Goal: Task Accomplishment & Management: Manage account settings

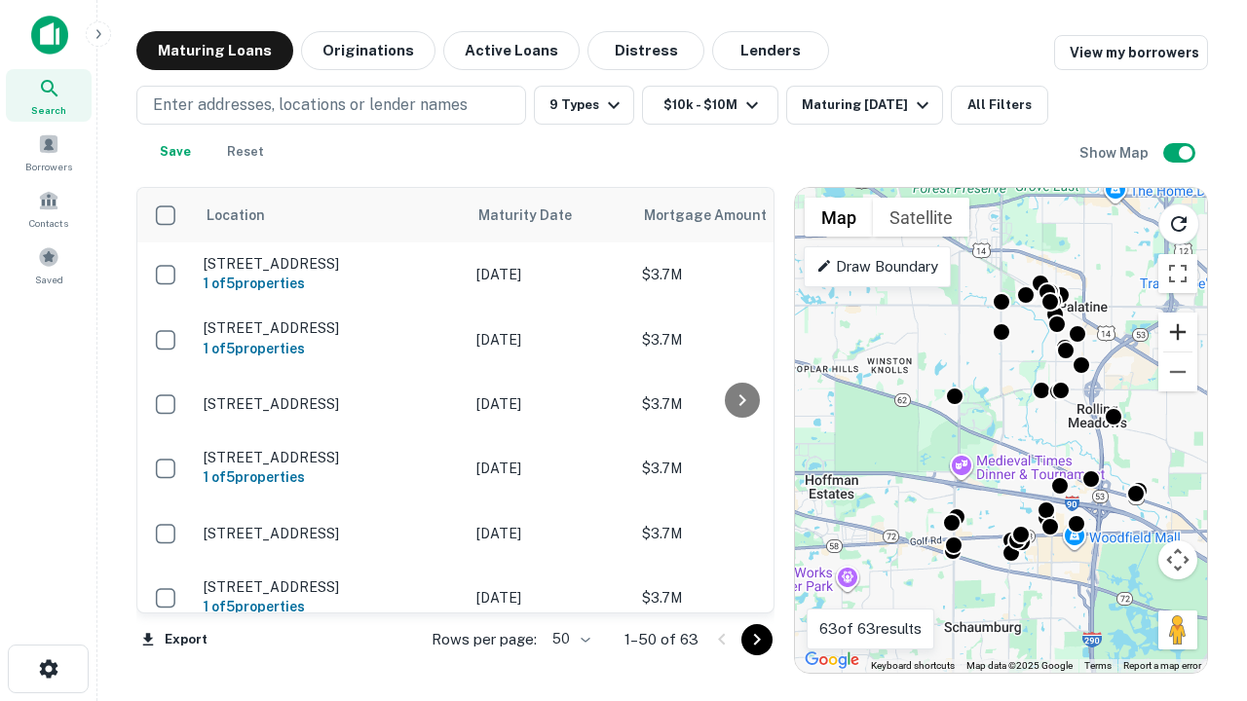
click at [1178, 332] on button "Zoom in" at bounding box center [1177, 332] width 39 height 39
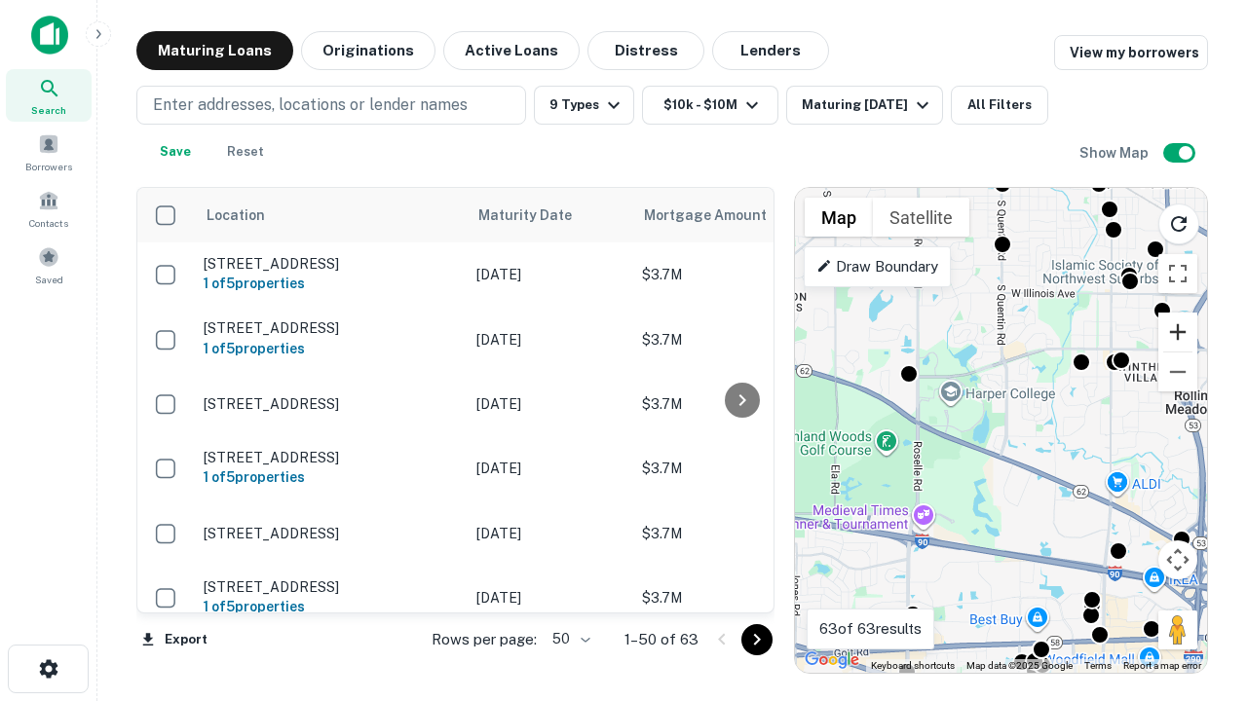
click at [1178, 332] on button "Zoom in" at bounding box center [1177, 332] width 39 height 39
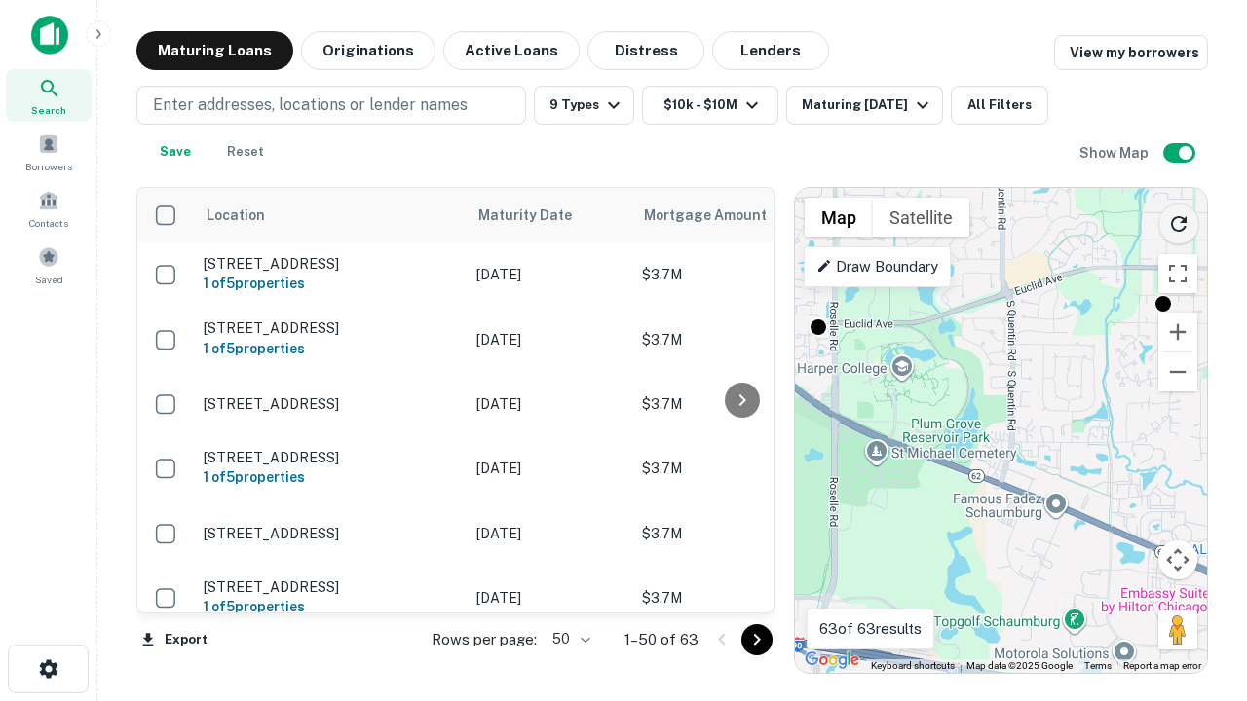
click at [1179, 220] on icon "Reload search area" at bounding box center [1178, 223] width 23 height 23
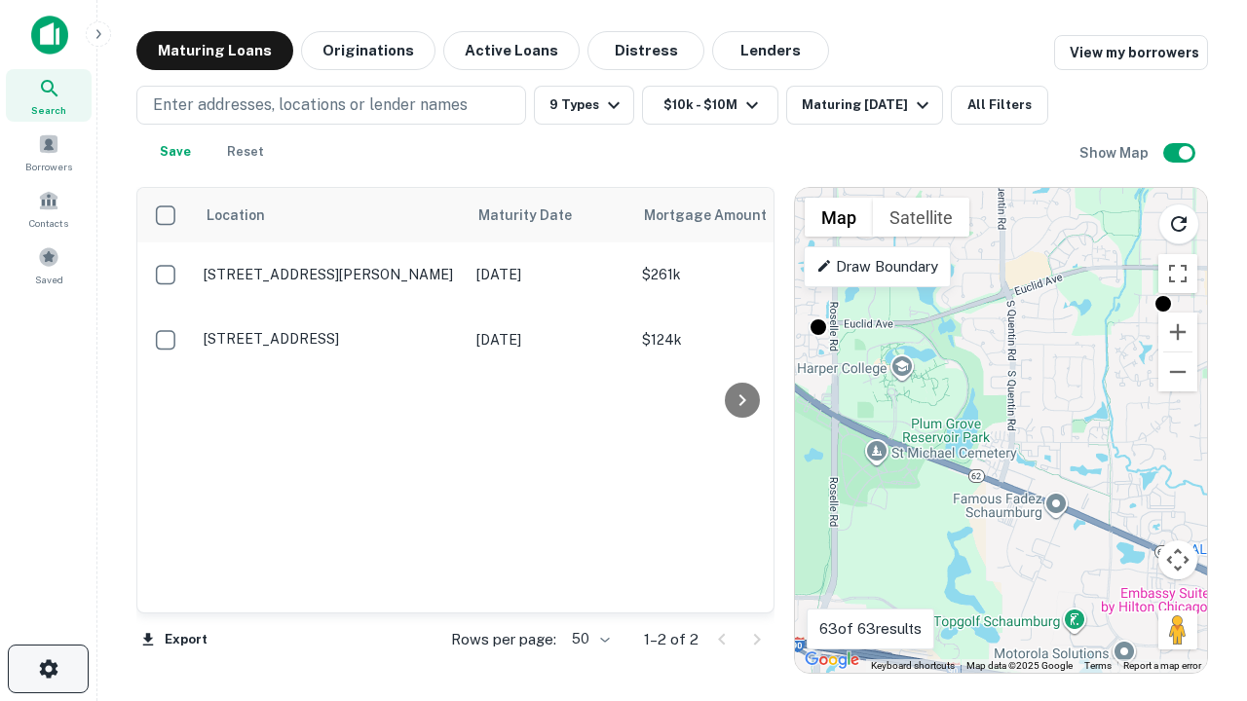
click at [48, 669] on icon "button" at bounding box center [48, 669] width 23 height 23
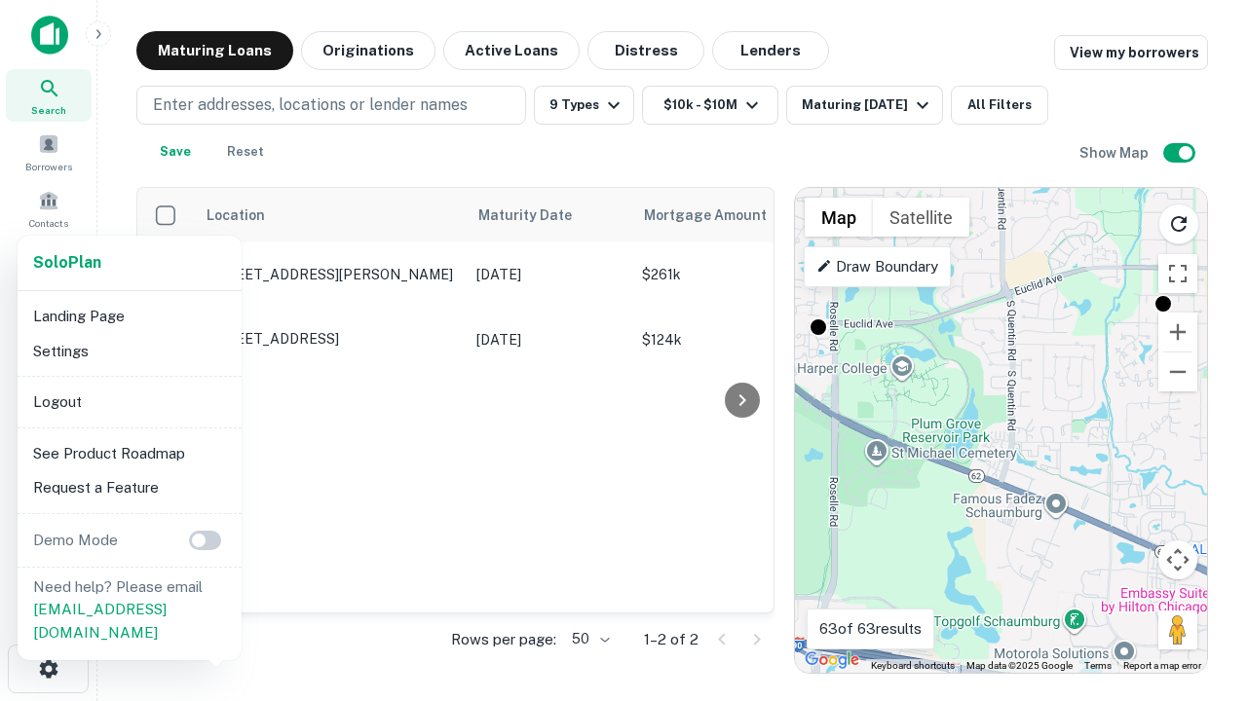
click at [129, 401] on li "Logout" at bounding box center [129, 402] width 208 height 35
